Goal: Ask a question

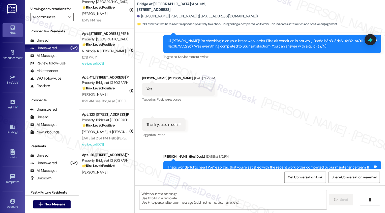
scroll to position [201, 0]
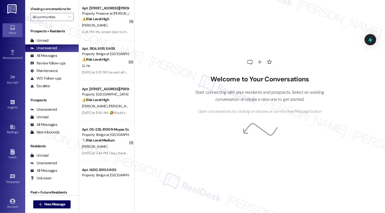
click at [163, 34] on div "Welcome to Your Conversations Start connecting with your residents and prospect…" at bounding box center [259, 106] width 251 height 213
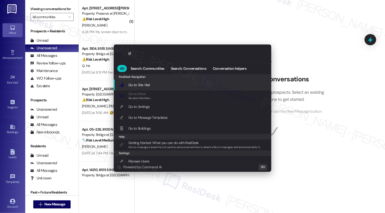
type input "sla"
